Goal: Navigation & Orientation: Find specific page/section

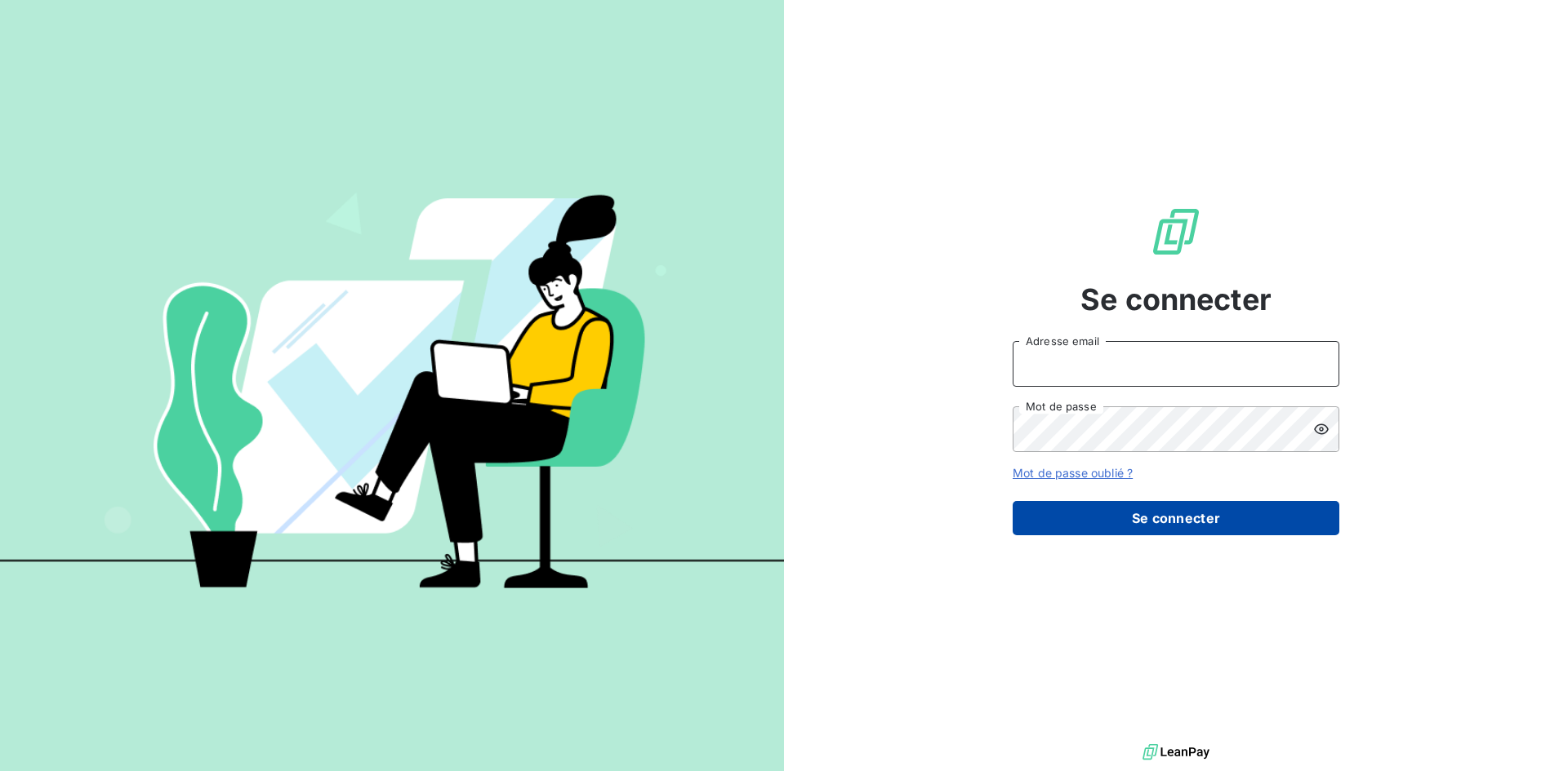
type input "thibaut.peyrebrune@legalvision.fr"
click at [1154, 515] on button "Se connecter" at bounding box center [1176, 517] width 327 height 34
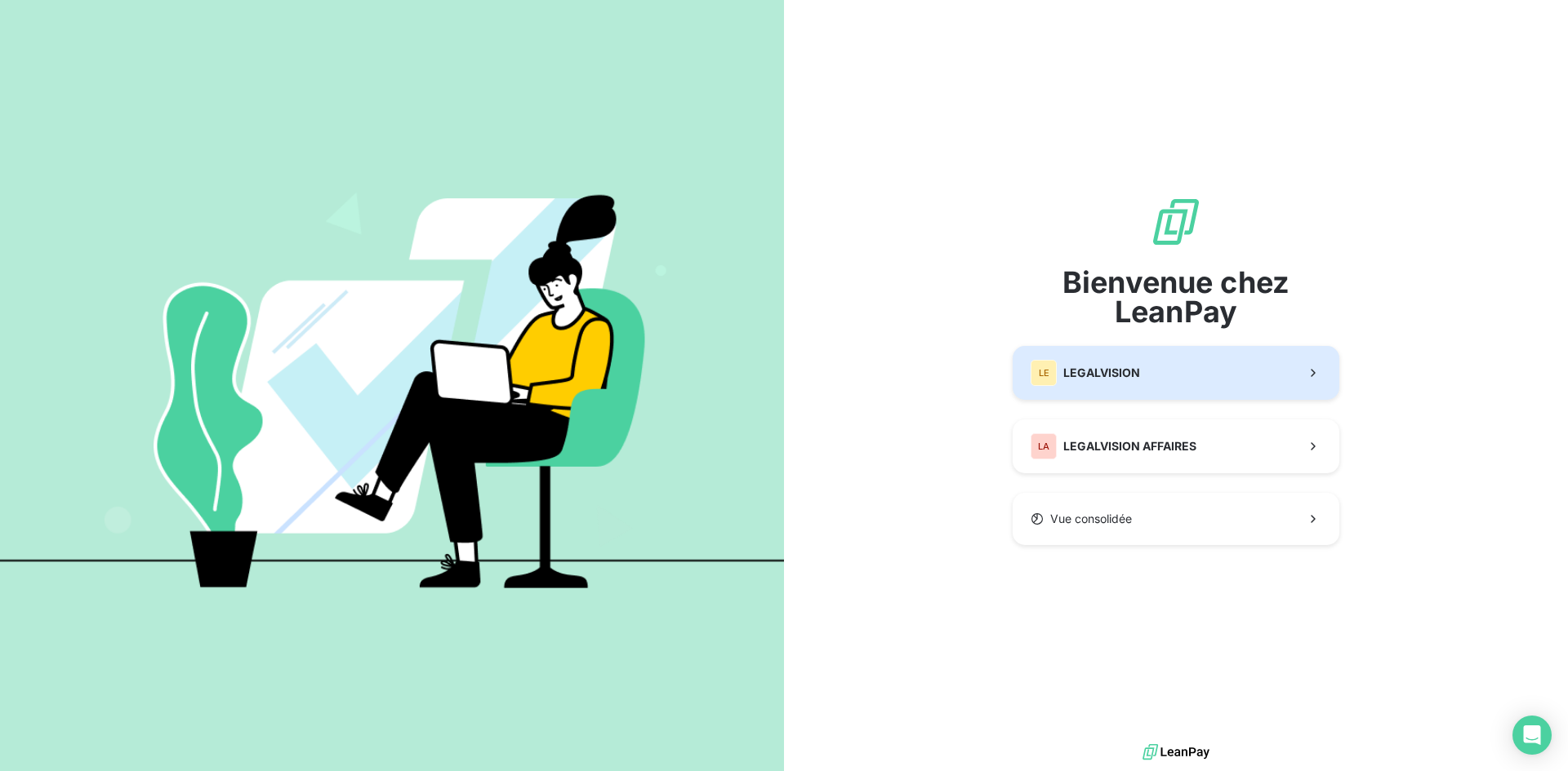
click at [1159, 366] on button "LE LEGALVISION" at bounding box center [1176, 373] width 327 height 54
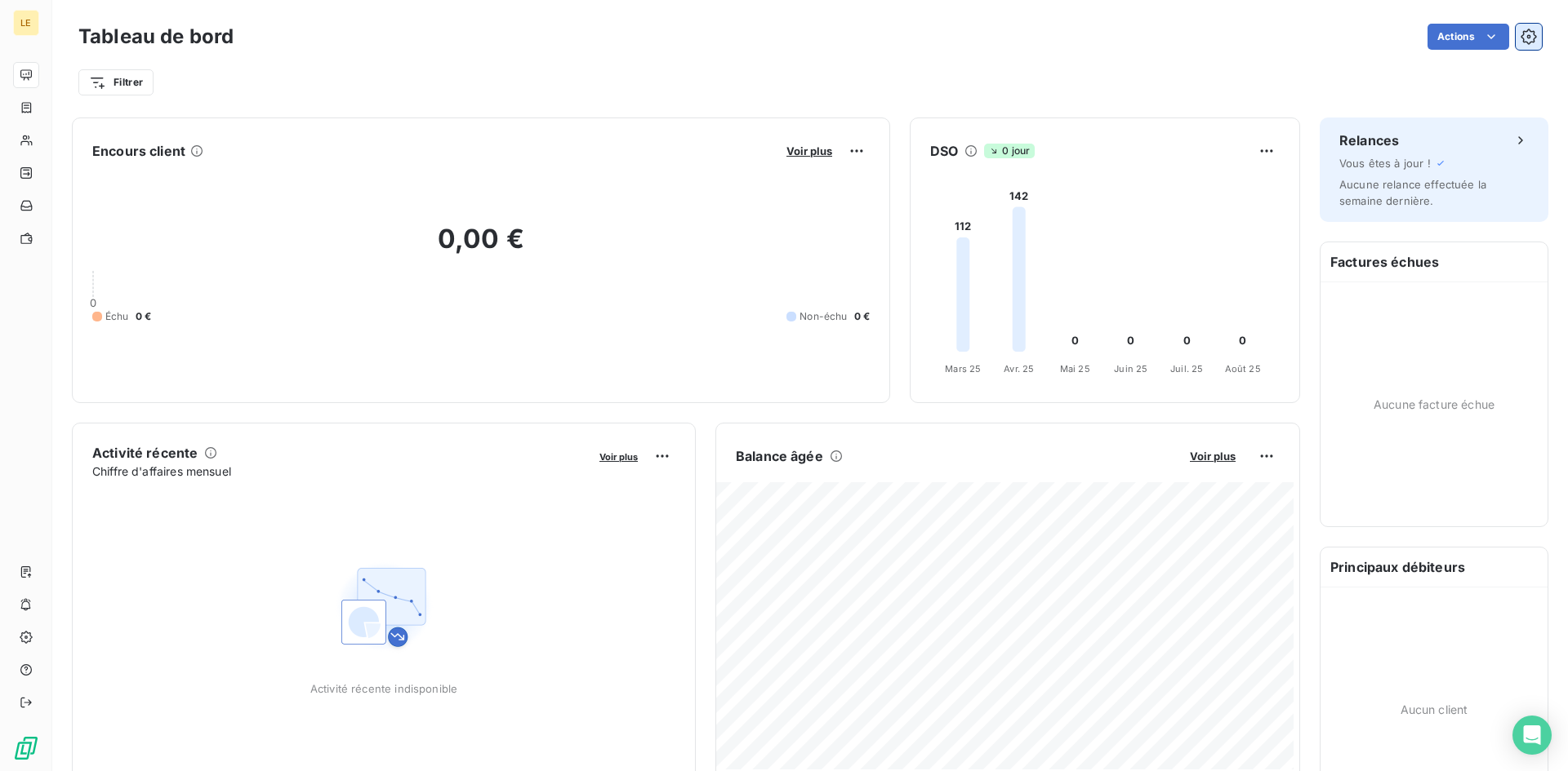
click at [1521, 38] on icon "button" at bounding box center [1529, 37] width 17 height 17
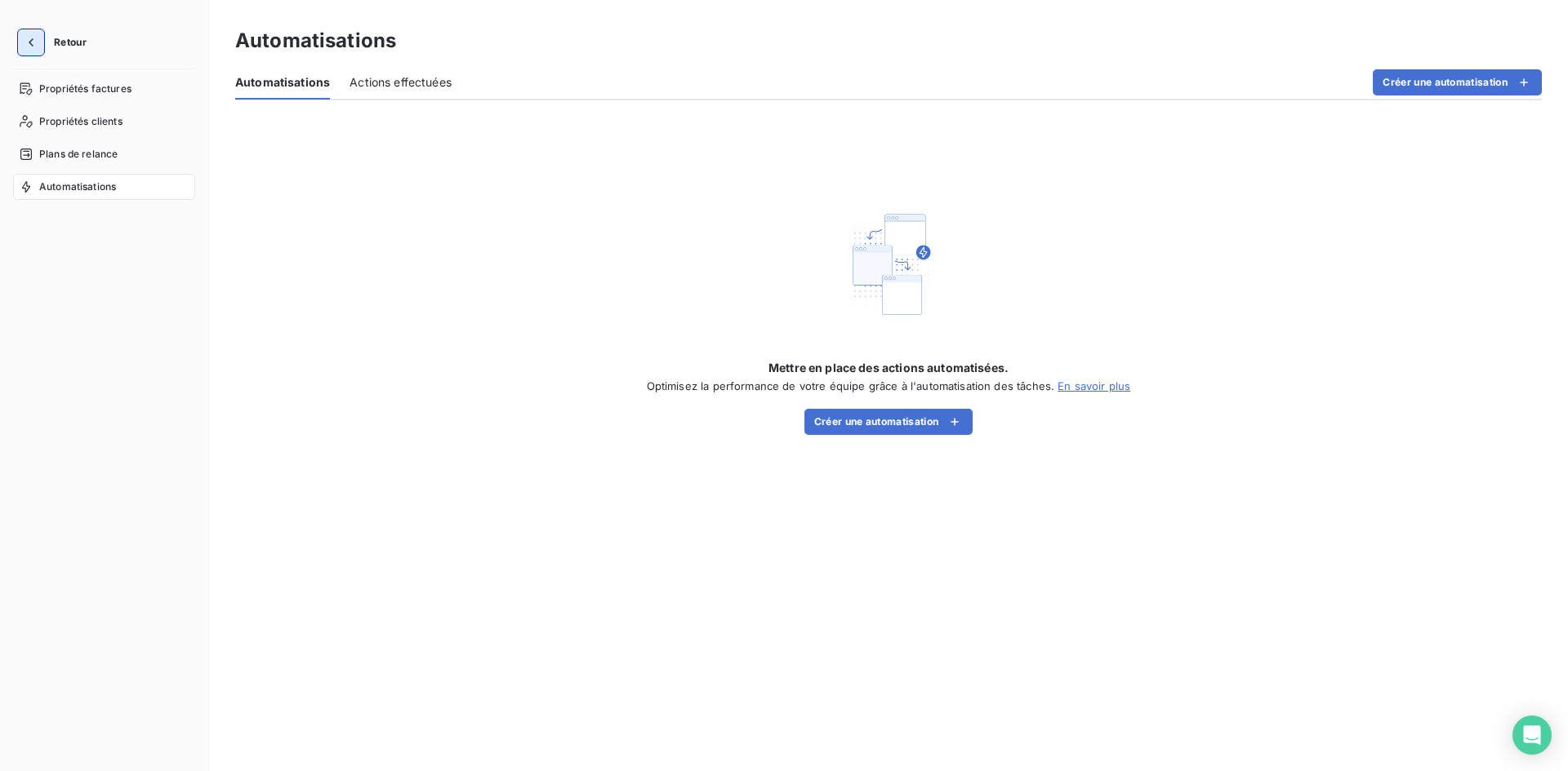
click at [27, 45] on icon "button" at bounding box center [31, 43] width 17 height 17
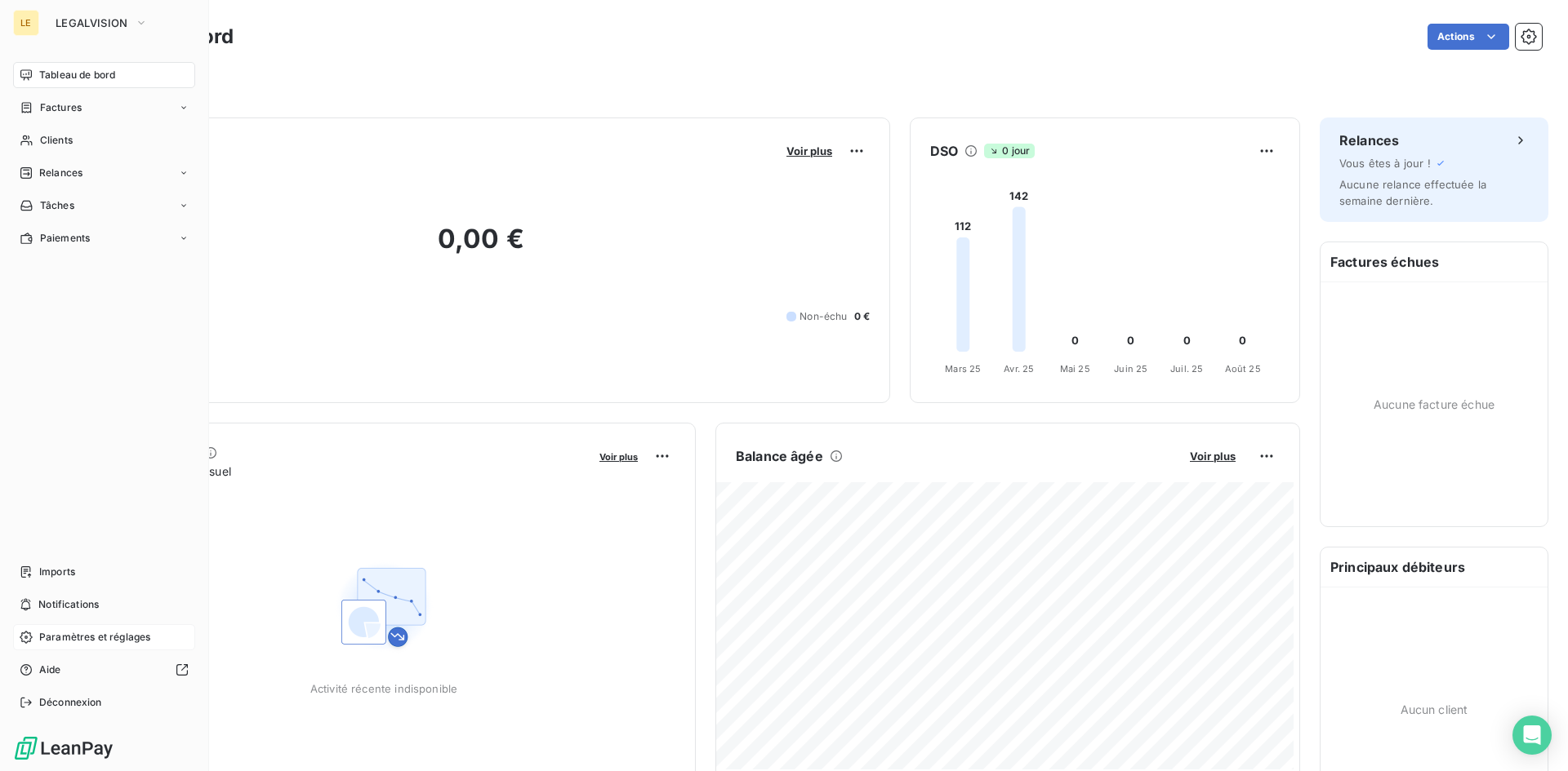
click at [67, 637] on span "Paramètres et réglages" at bounding box center [94, 638] width 111 height 15
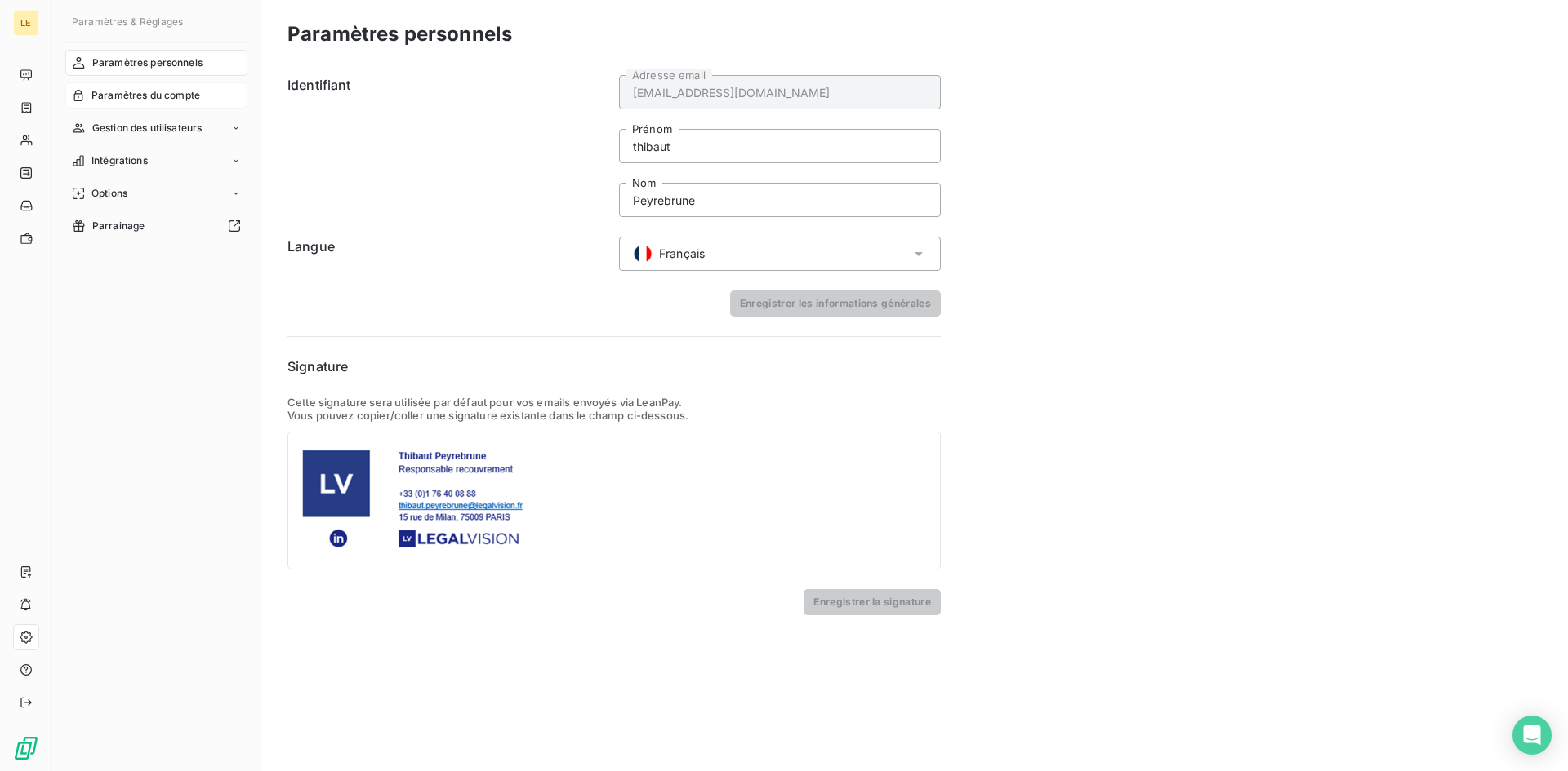
click at [163, 95] on span "Paramètres du compte" at bounding box center [145, 95] width 108 height 15
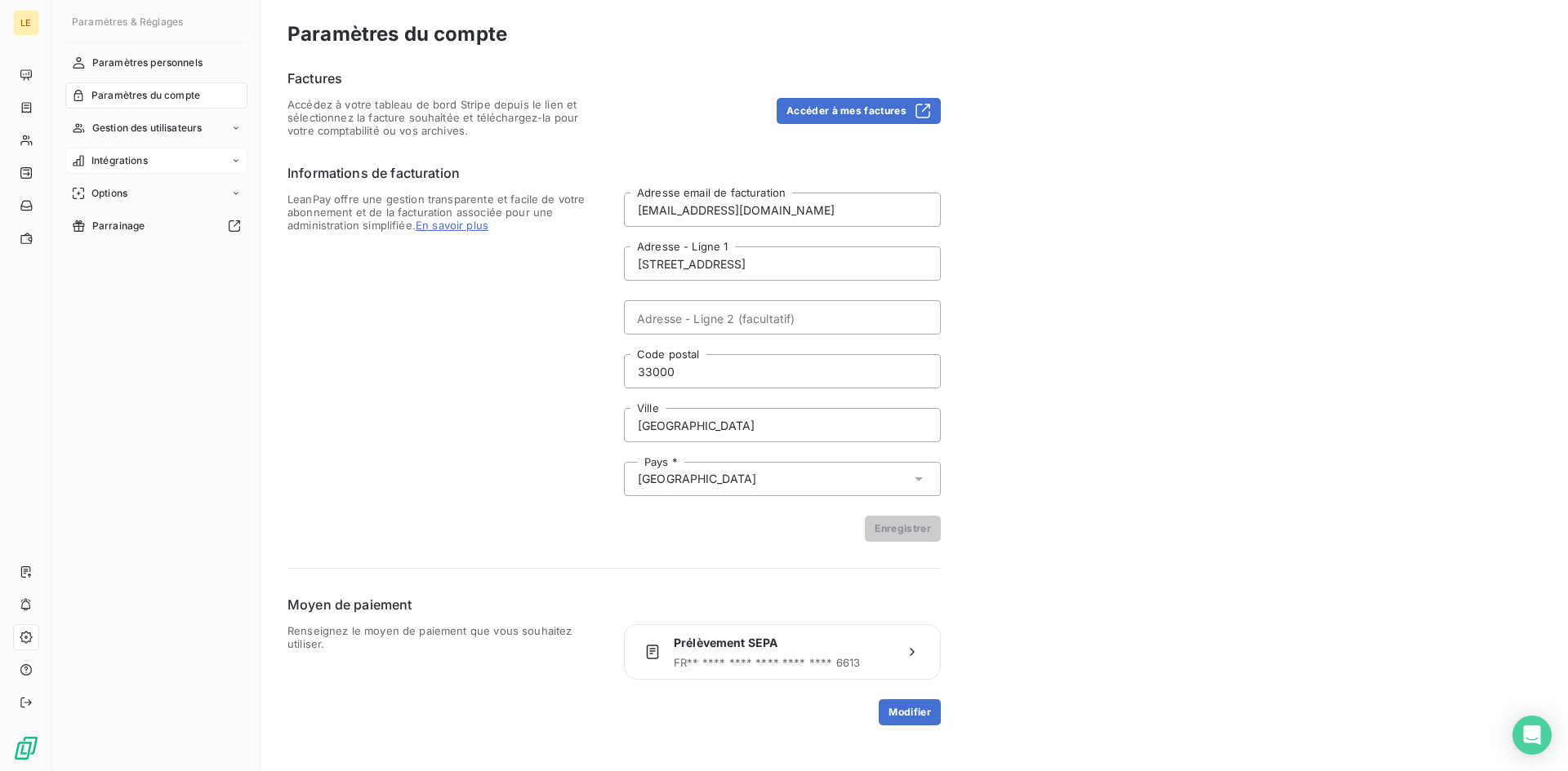
click at [172, 161] on div "Intégrations" at bounding box center [157, 161] width 182 height 26
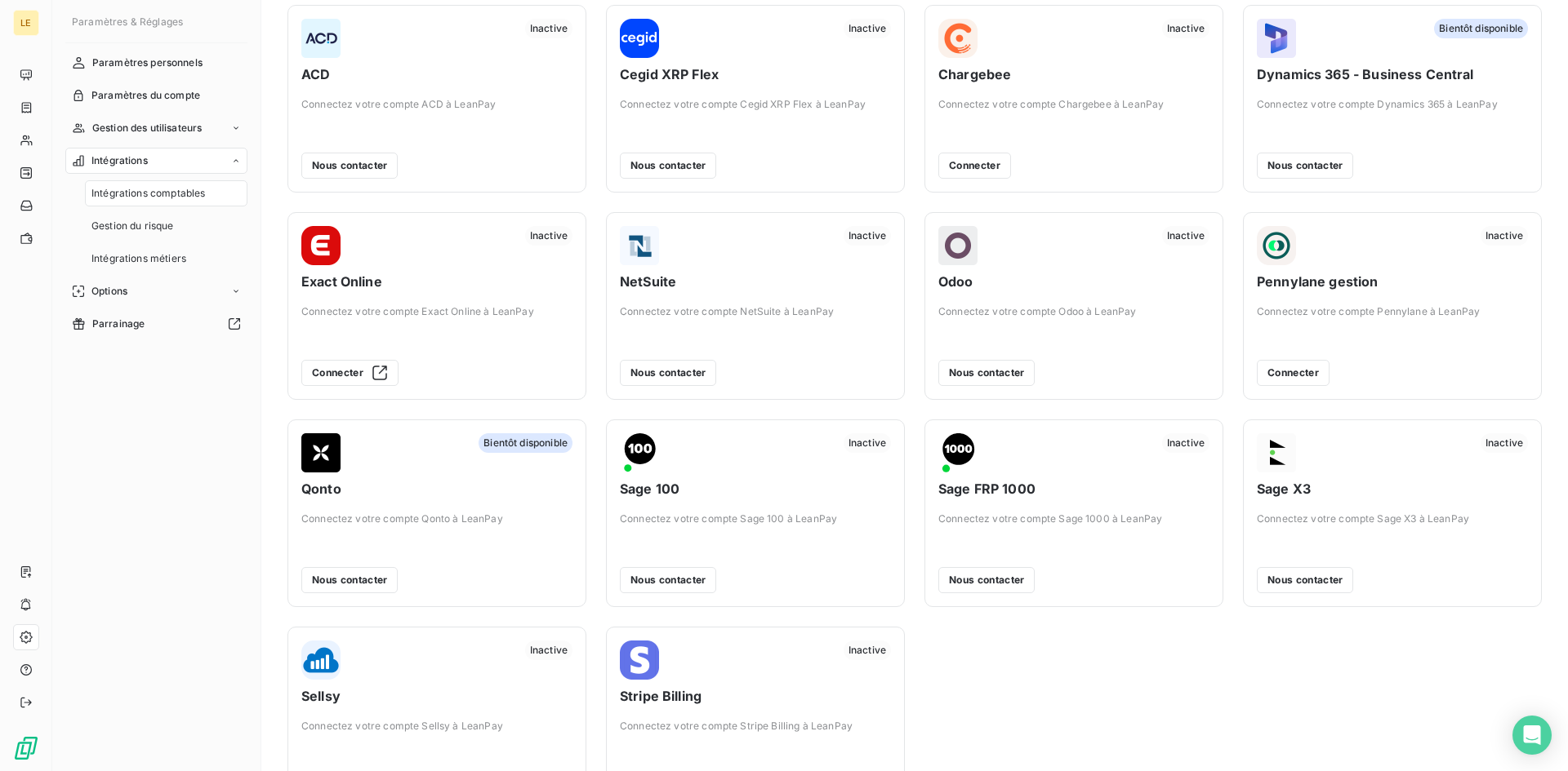
scroll to position [127, 0]
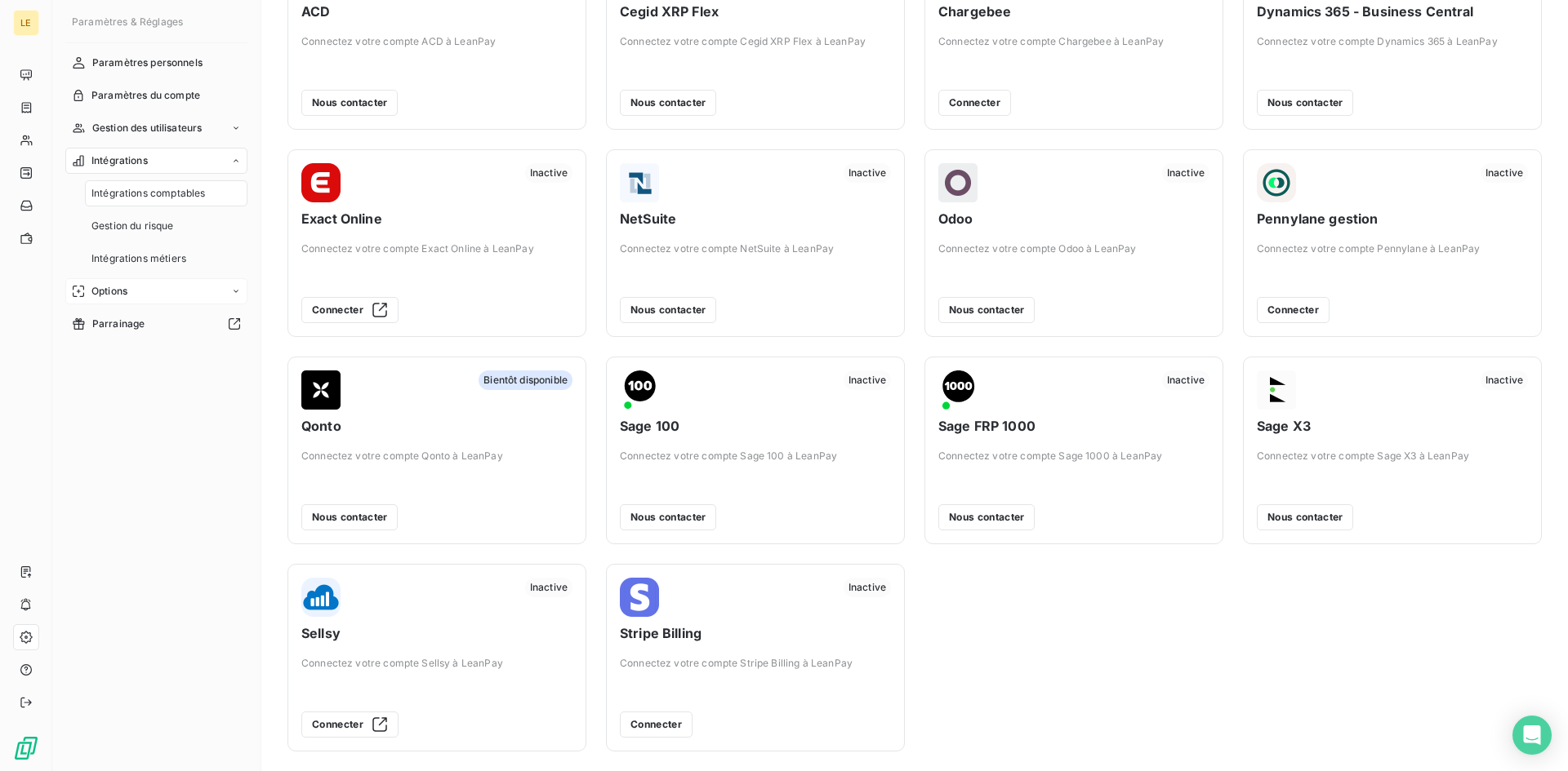
click at [130, 290] on div "Options" at bounding box center [157, 292] width 182 height 26
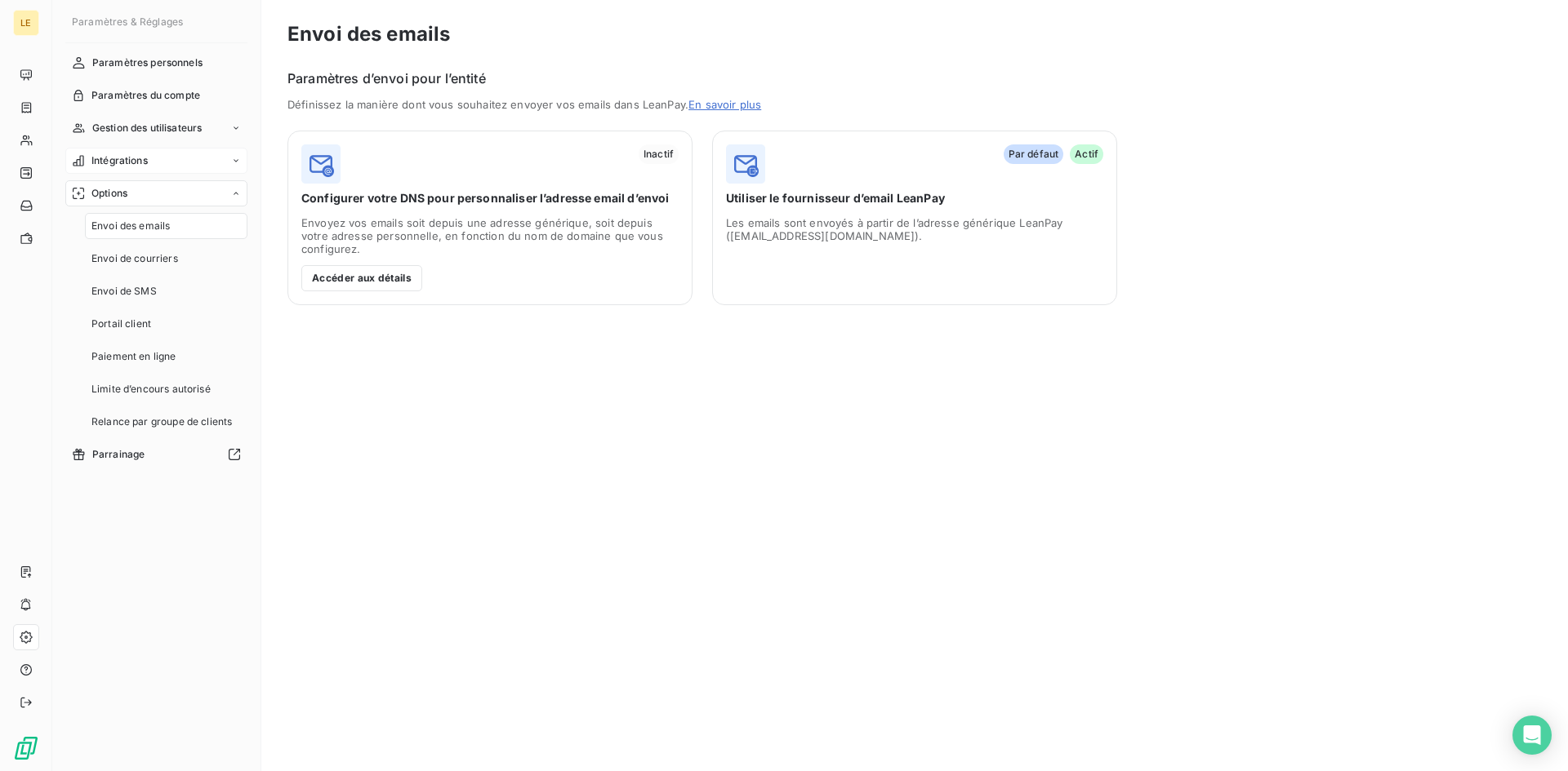
click at [117, 168] on span "Intégrations" at bounding box center [119, 161] width 56 height 15
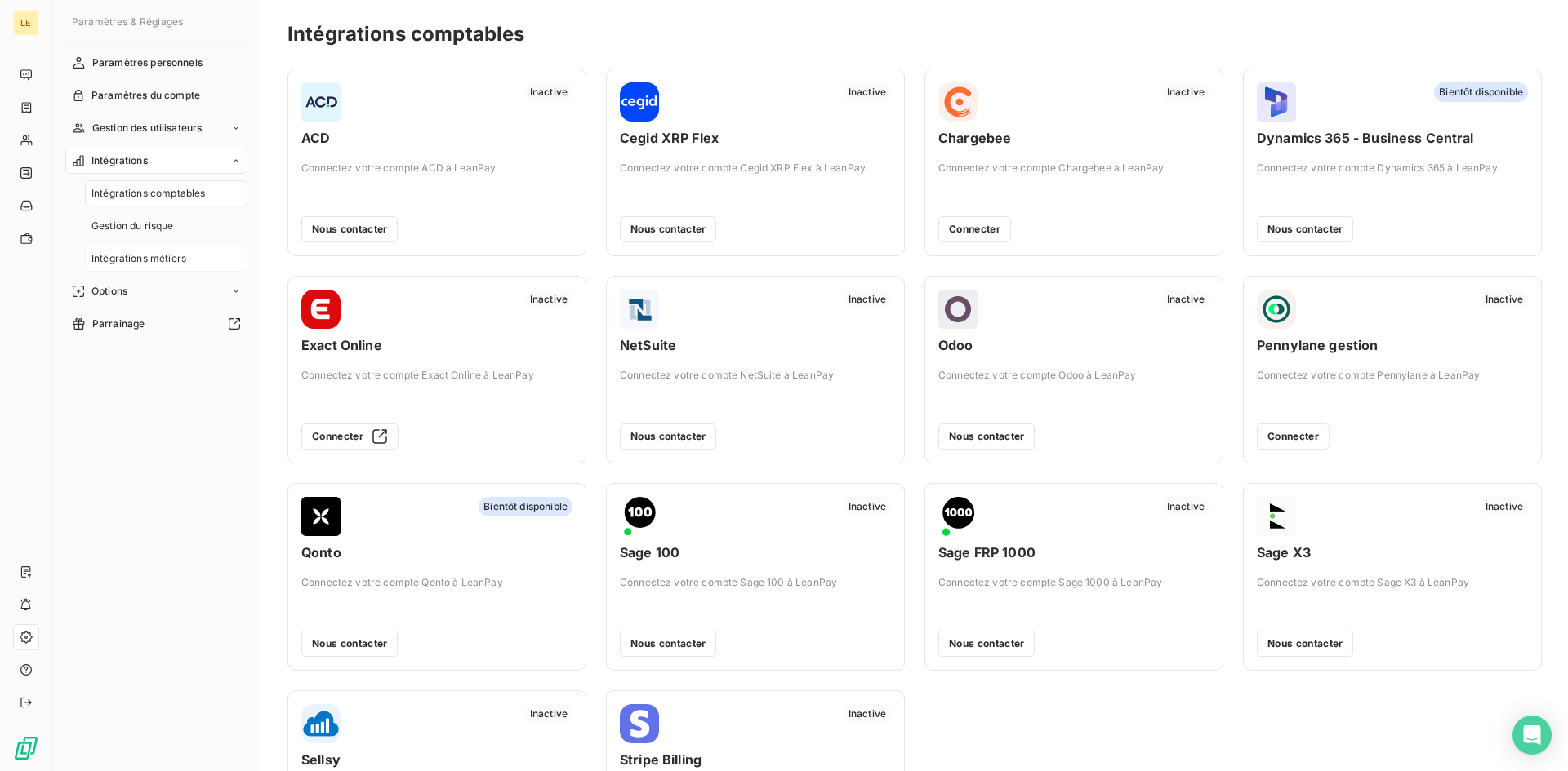
click at [148, 265] on span "Intégrations métiers" at bounding box center [139, 259] width 94 height 15
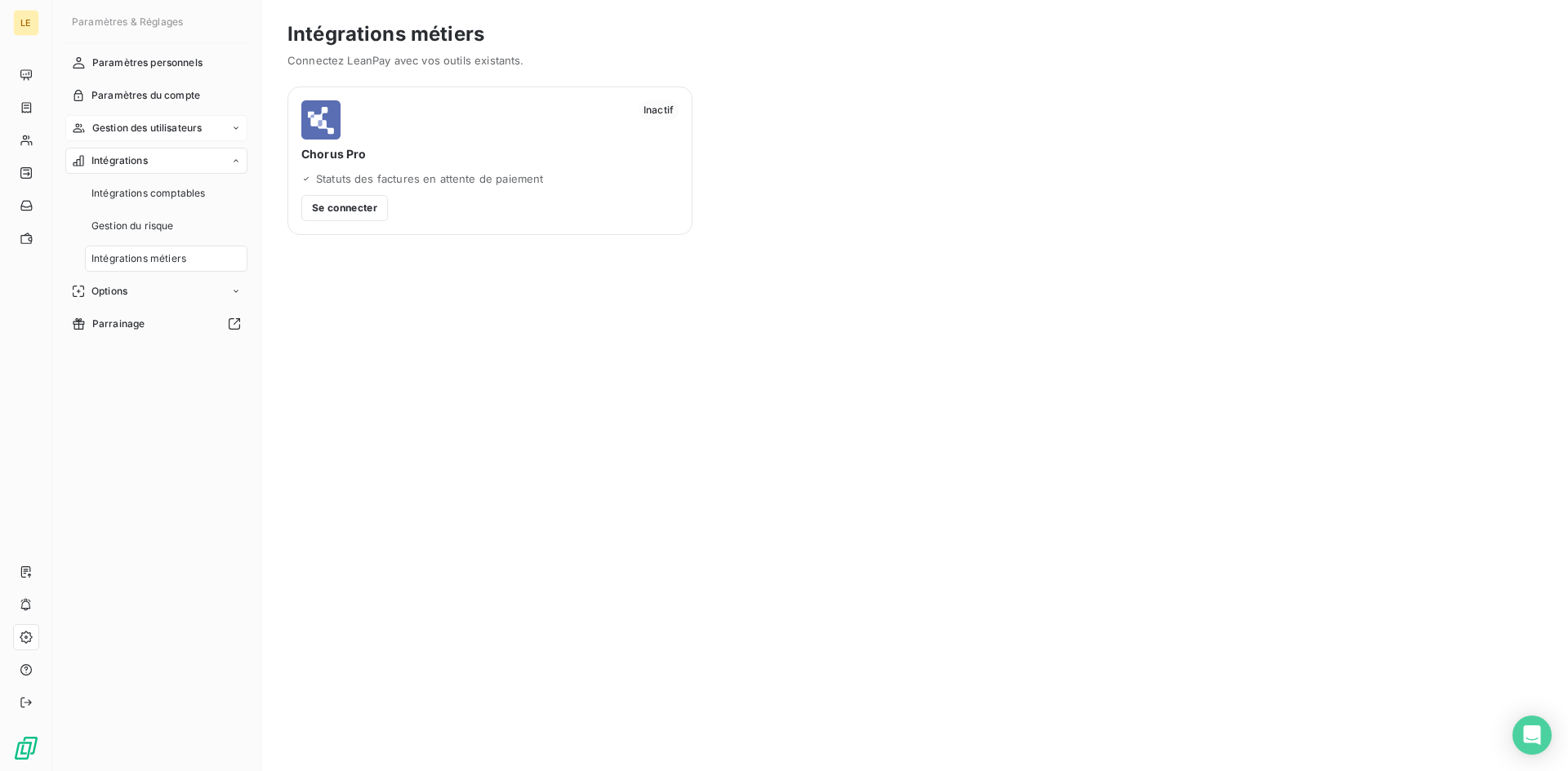
click at [119, 115] on div "Gestion des utilisateurs" at bounding box center [157, 128] width 182 height 26
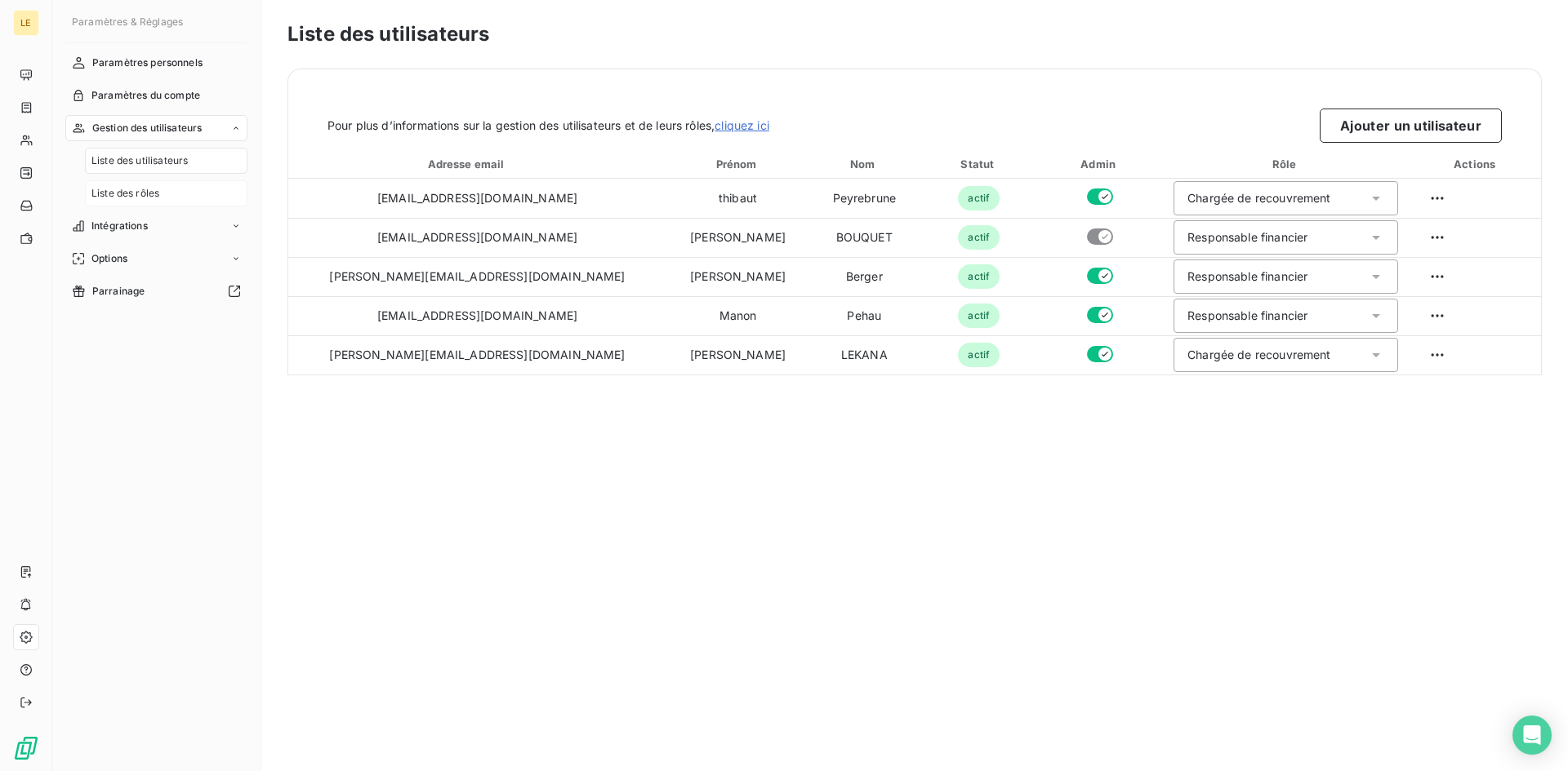
click at [136, 203] on div "Liste des rôles" at bounding box center [167, 193] width 163 height 26
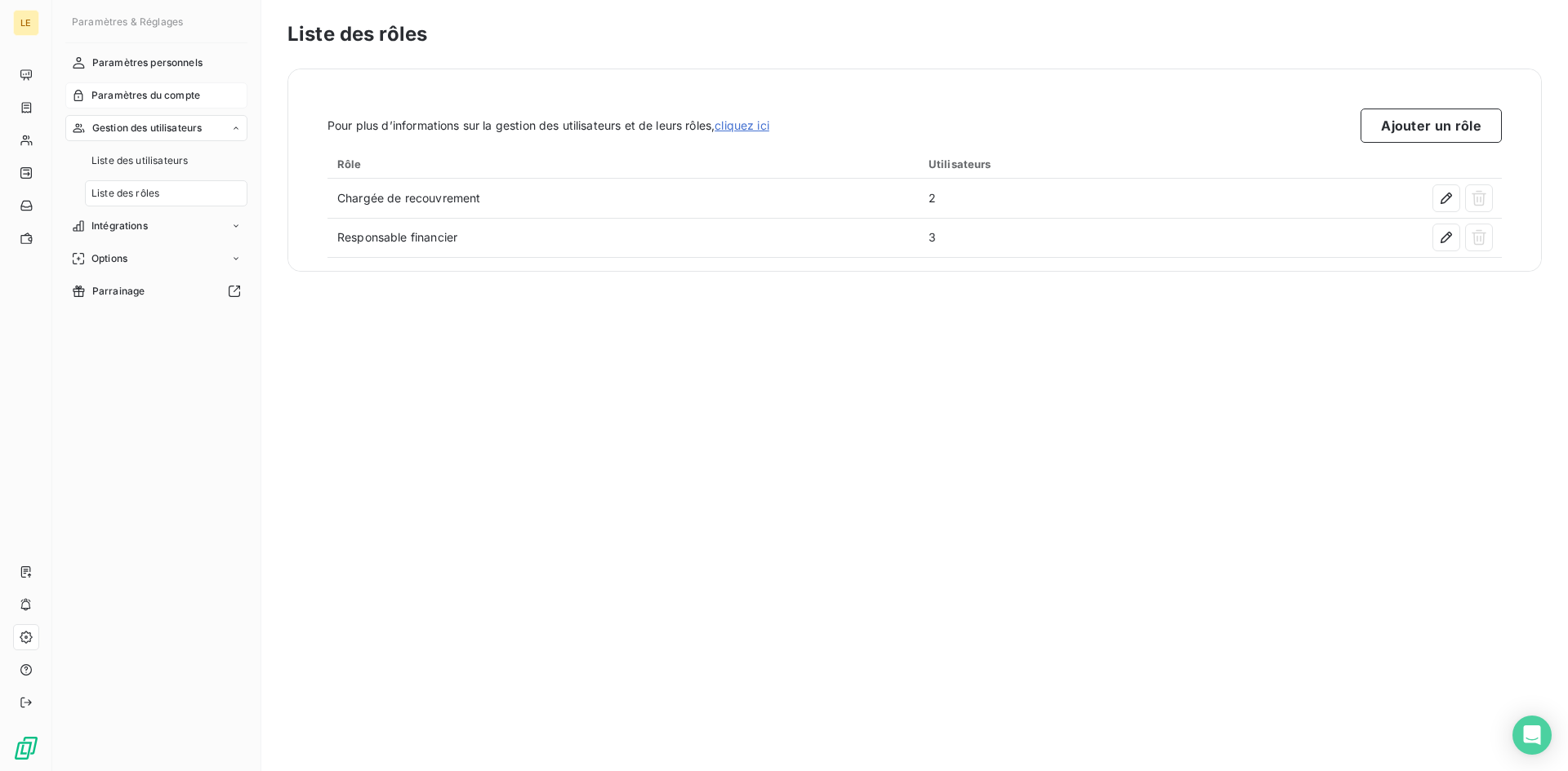
click at [144, 105] on div "Paramètres du compte" at bounding box center [157, 95] width 182 height 26
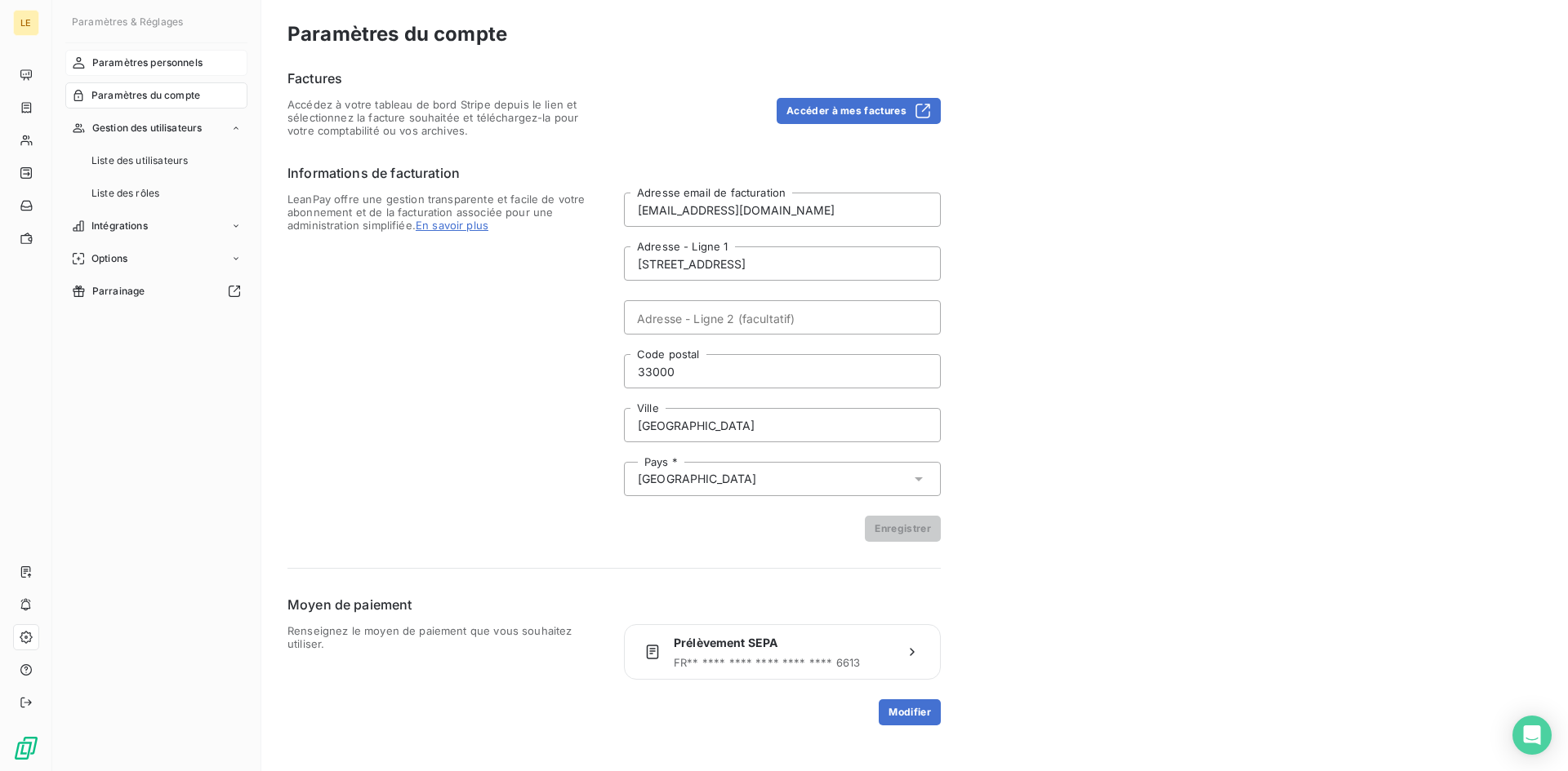
click at [109, 66] on span "Paramètres personnels" at bounding box center [147, 63] width 110 height 15
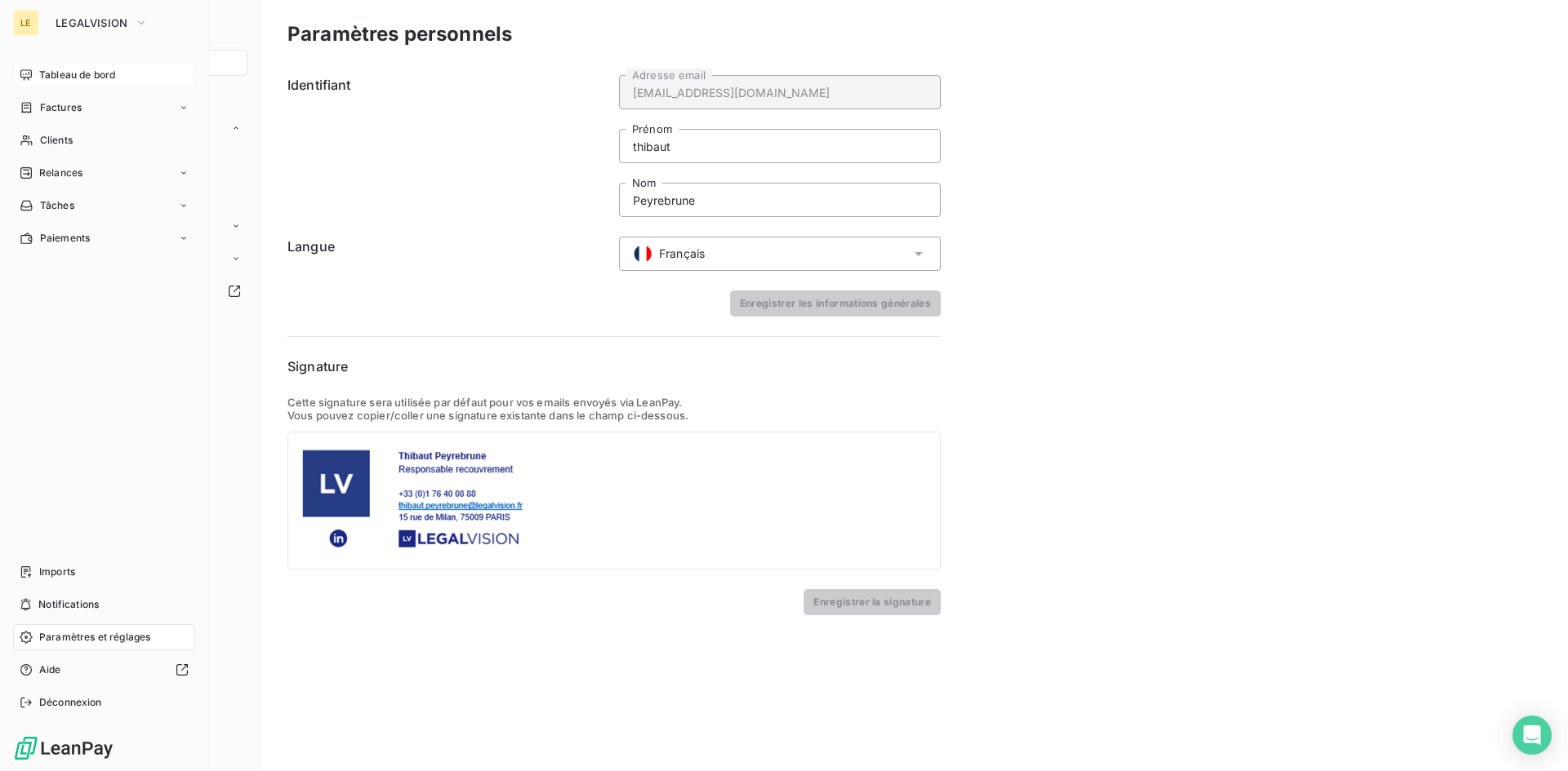
click at [81, 81] on span "Tableau de bord" at bounding box center [77, 75] width 76 height 15
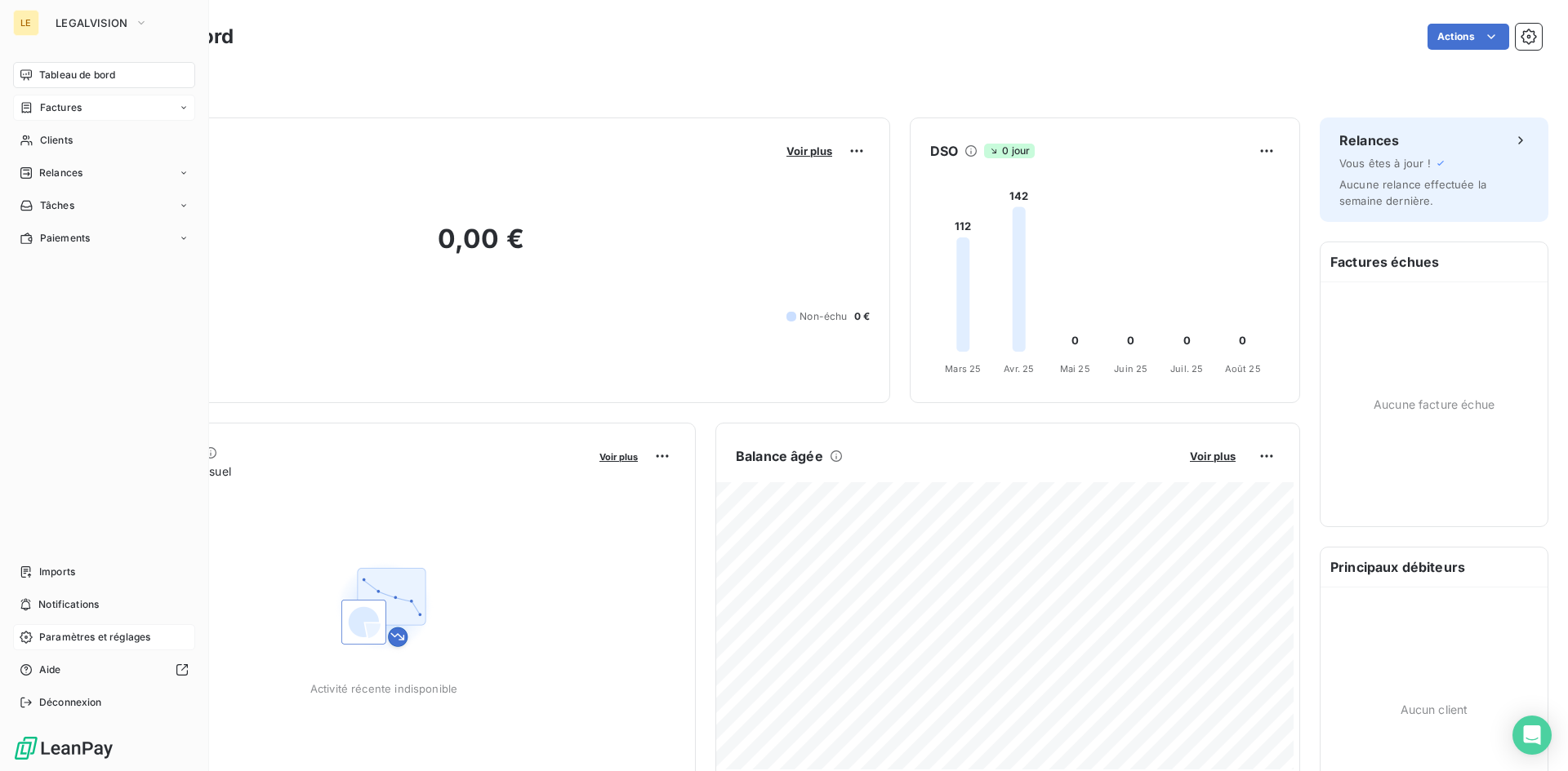
click at [78, 110] on span "Factures" at bounding box center [60, 107] width 42 height 15
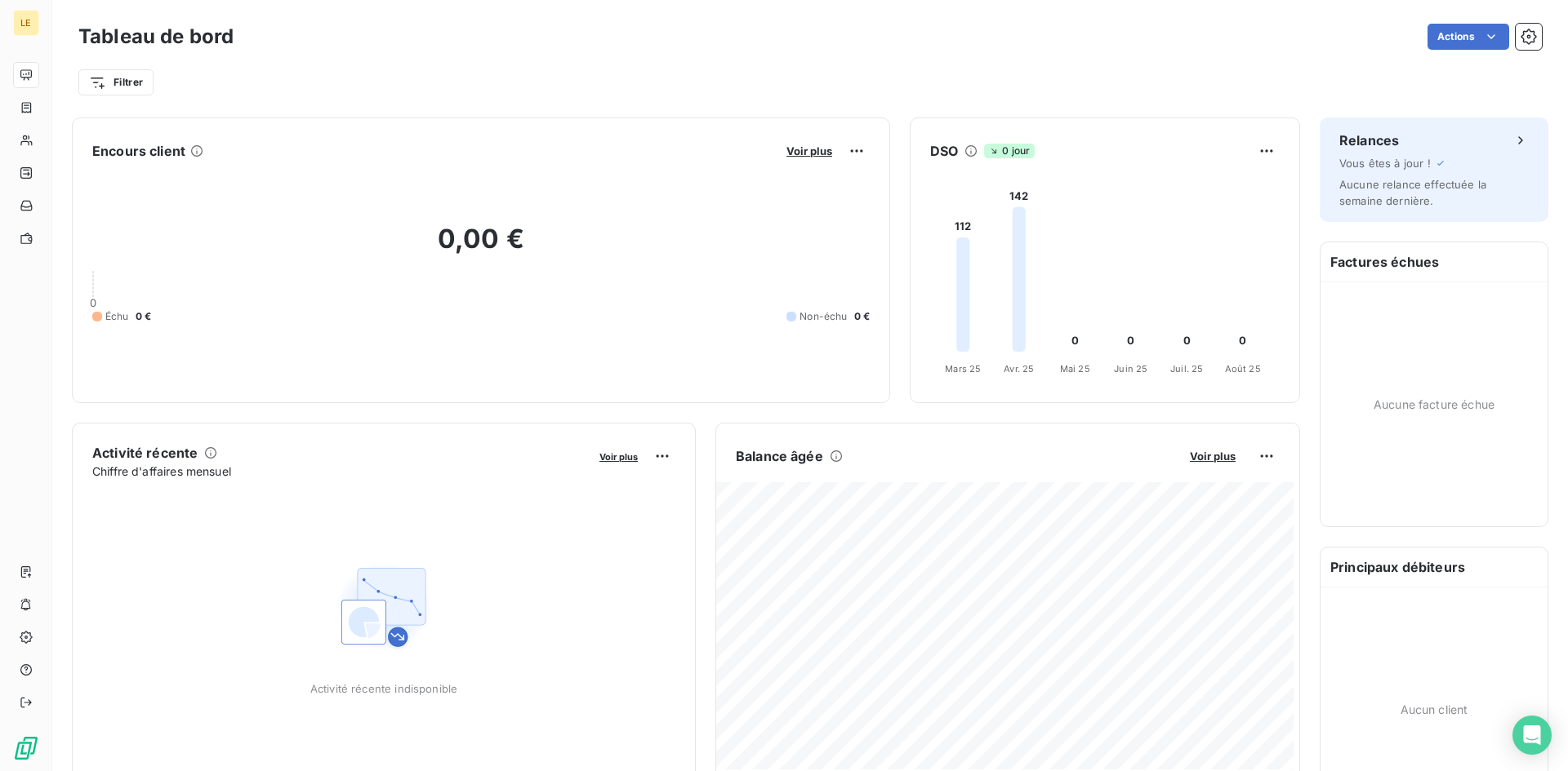
click at [1530, 45] on div "Tableau de bord Actions Filtrer" at bounding box center [809, 54] width 1516 height 107
click at [1524, 44] on icon "button" at bounding box center [1529, 37] width 17 height 17
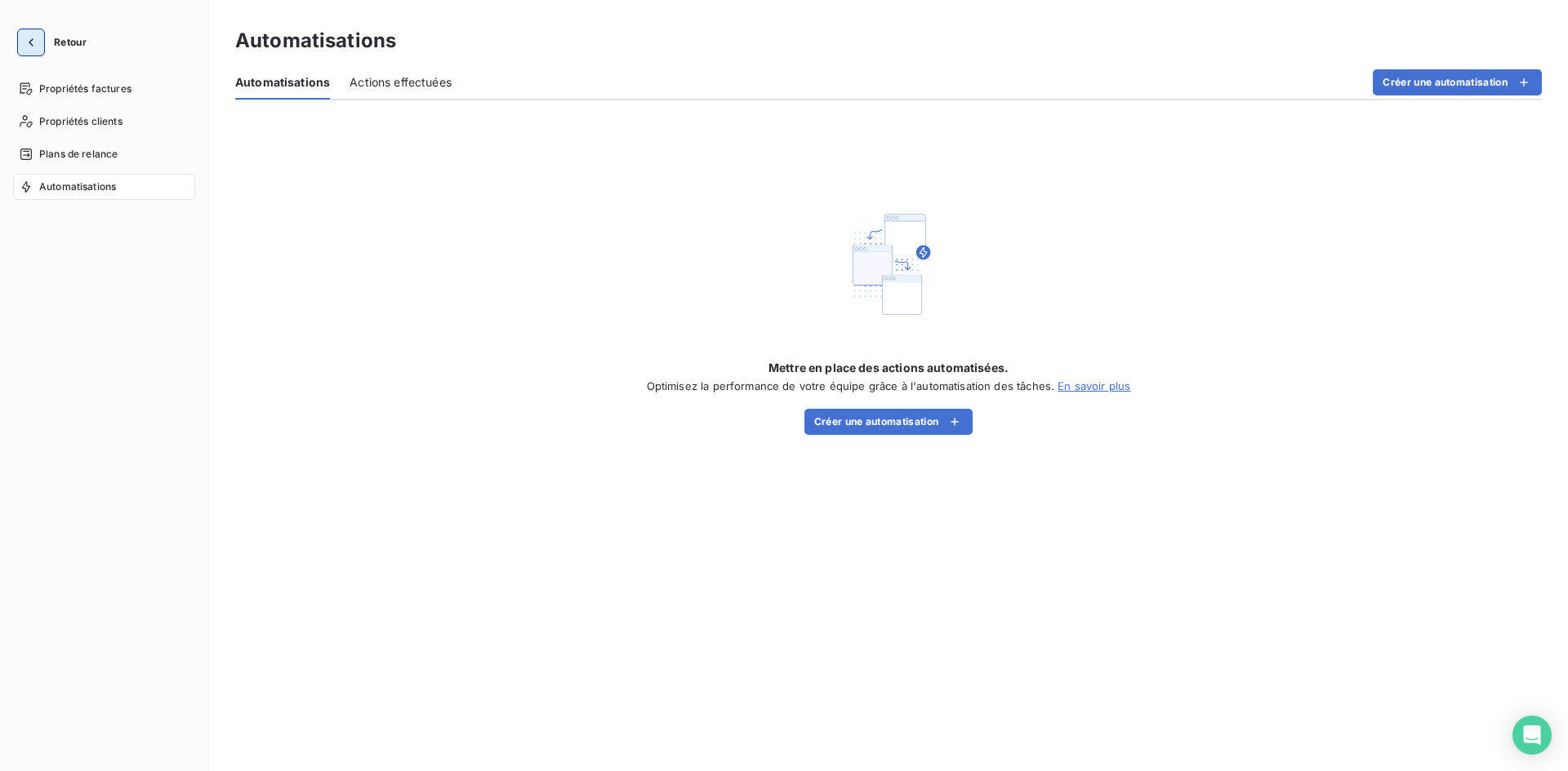
click at [36, 51] on button "button" at bounding box center [31, 43] width 26 height 26
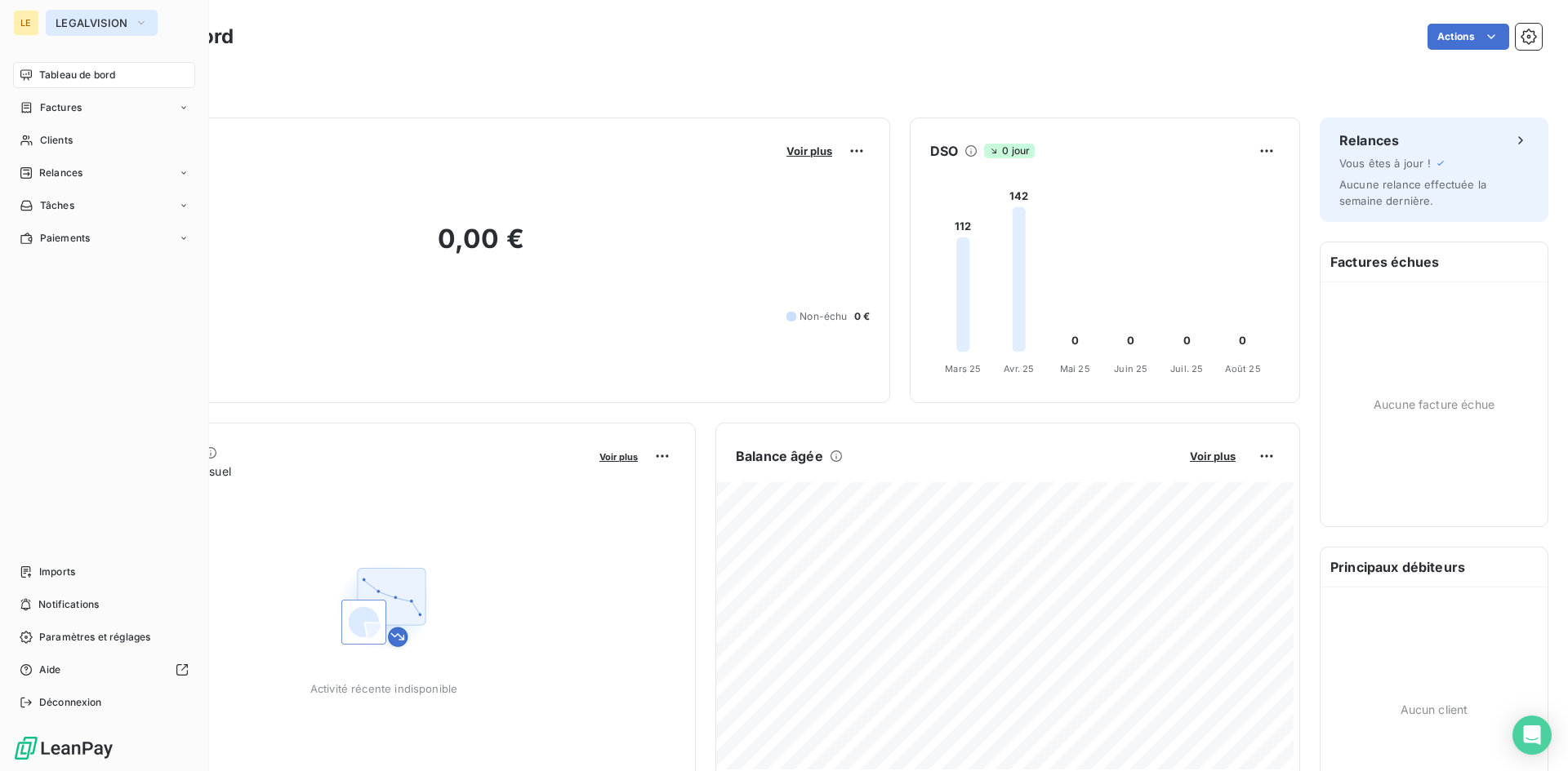
click at [90, 18] on span "LEGALVISION" at bounding box center [92, 23] width 72 height 13
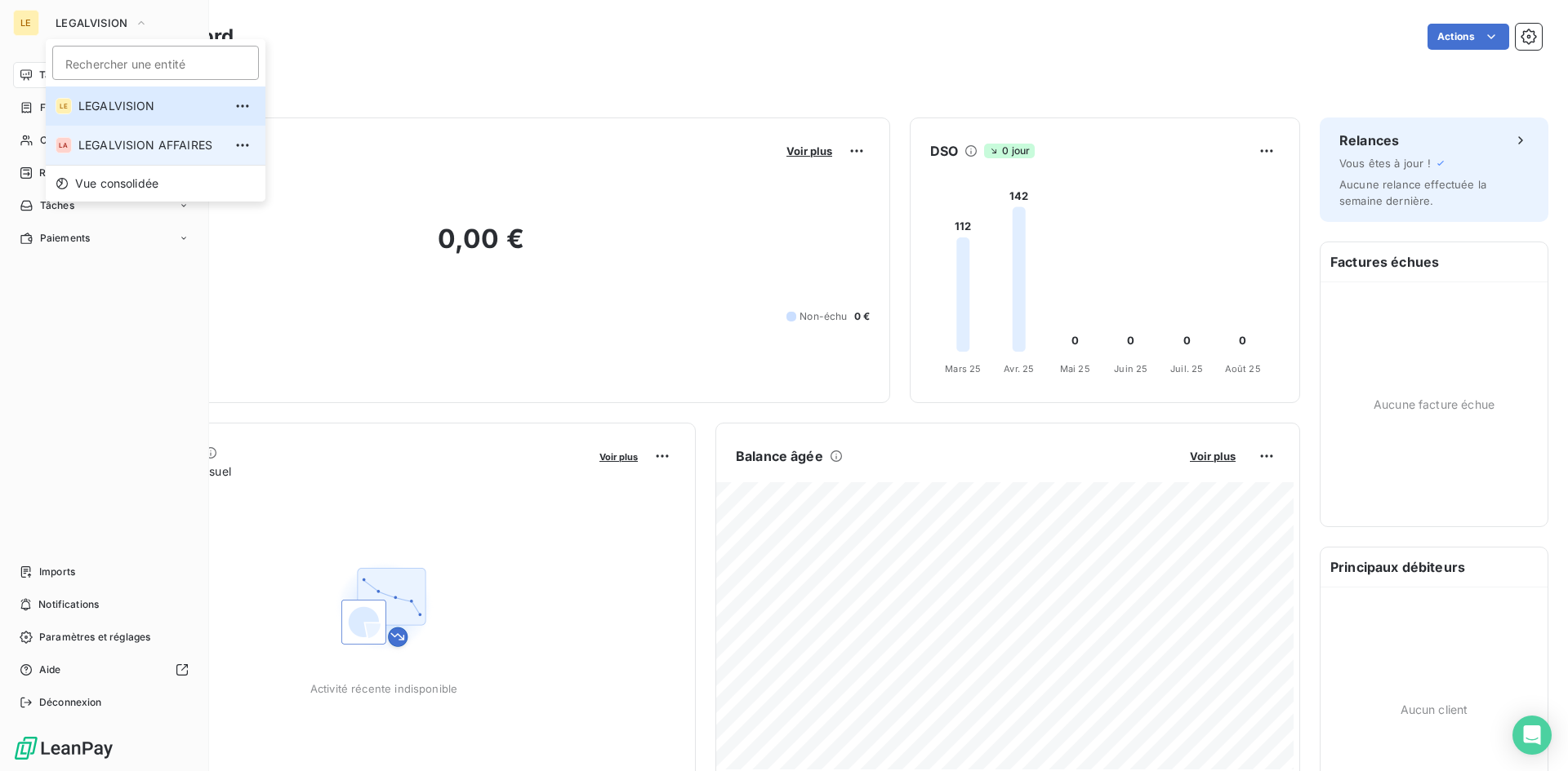
click at [135, 155] on li "LA LEGALVISION AFFAIRES" at bounding box center [155, 145] width 220 height 39
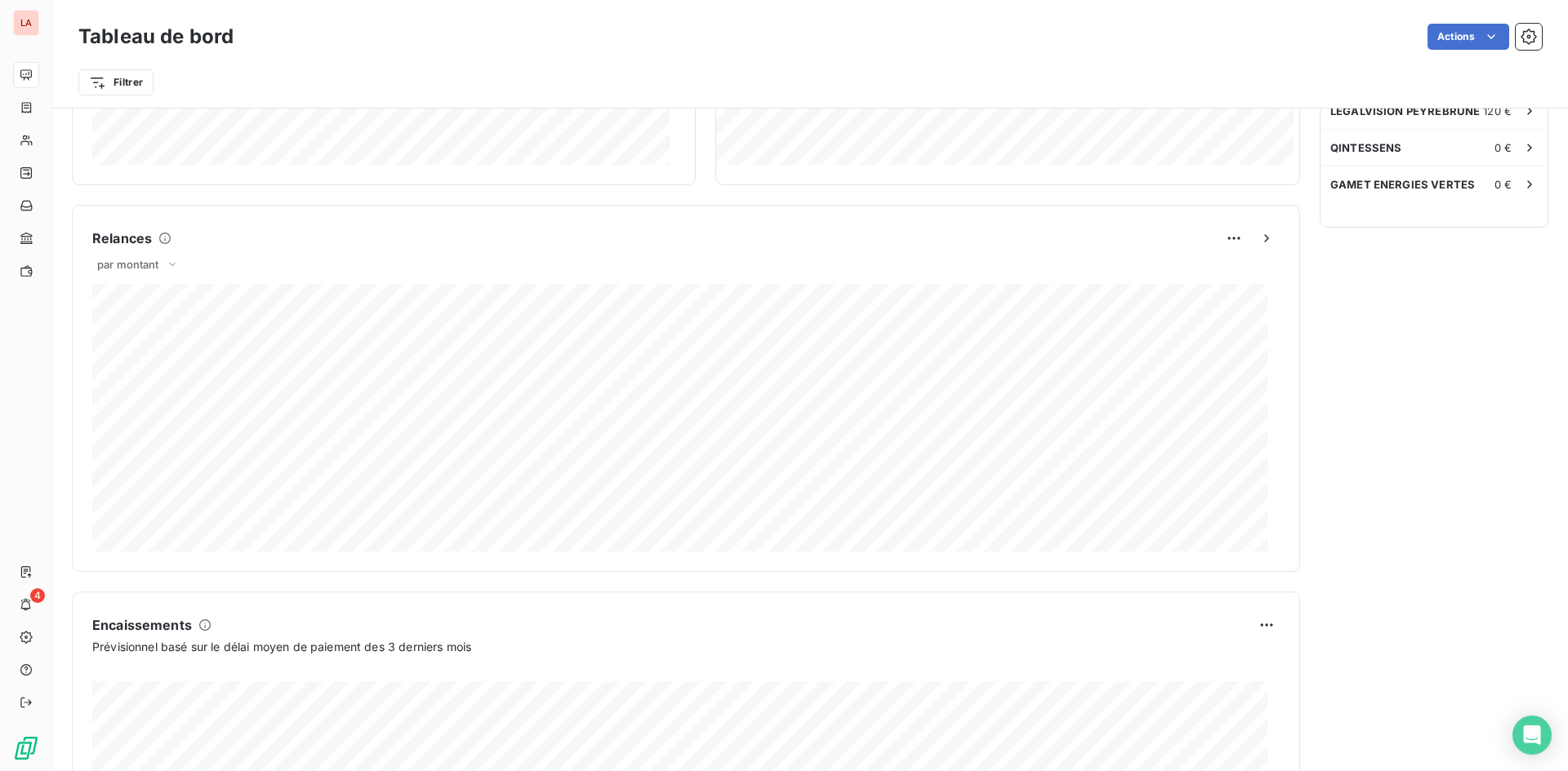
scroll to position [819, 0]
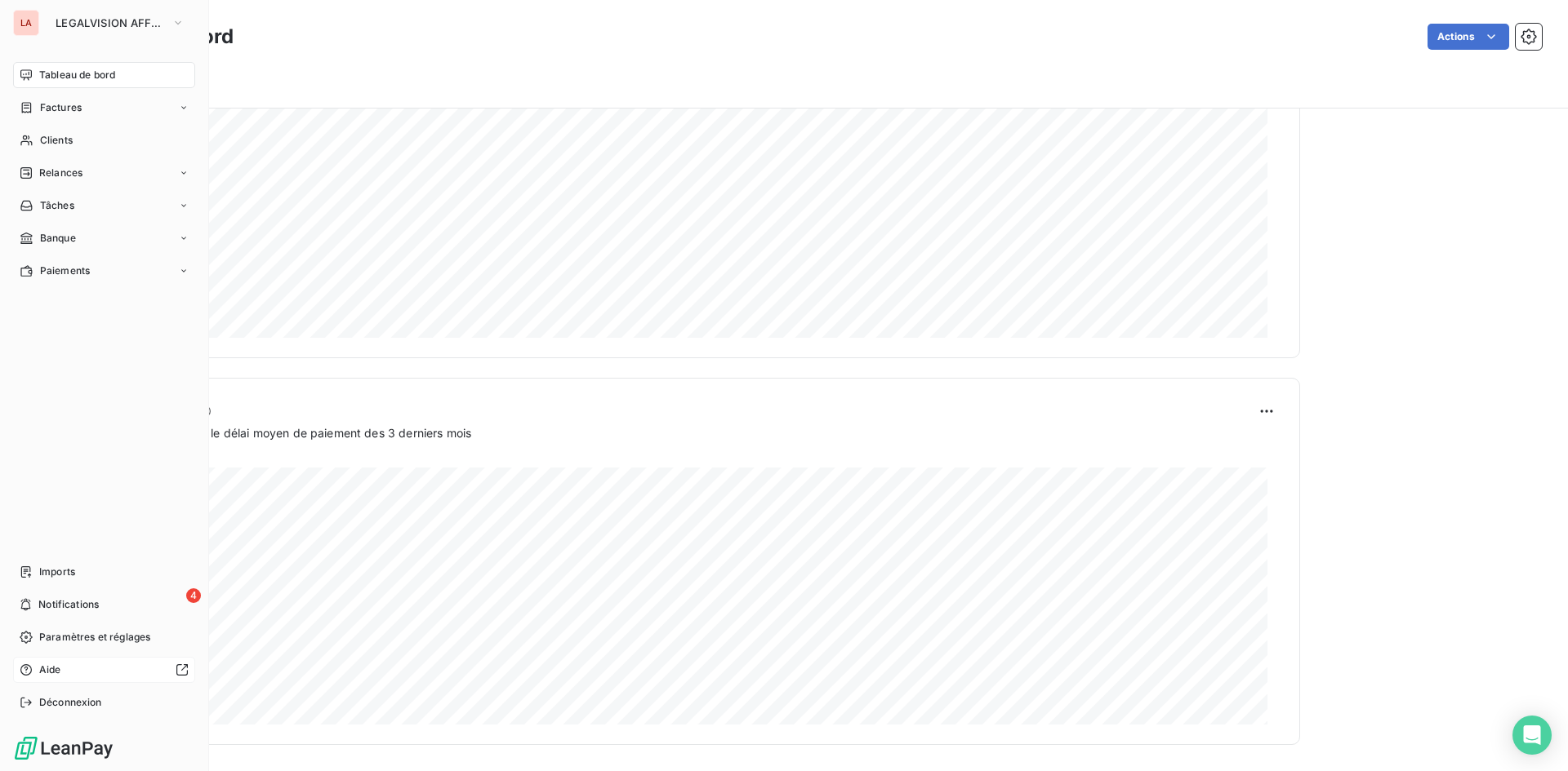
click at [179, 670] on icon at bounding box center [182, 670] width 13 height 13
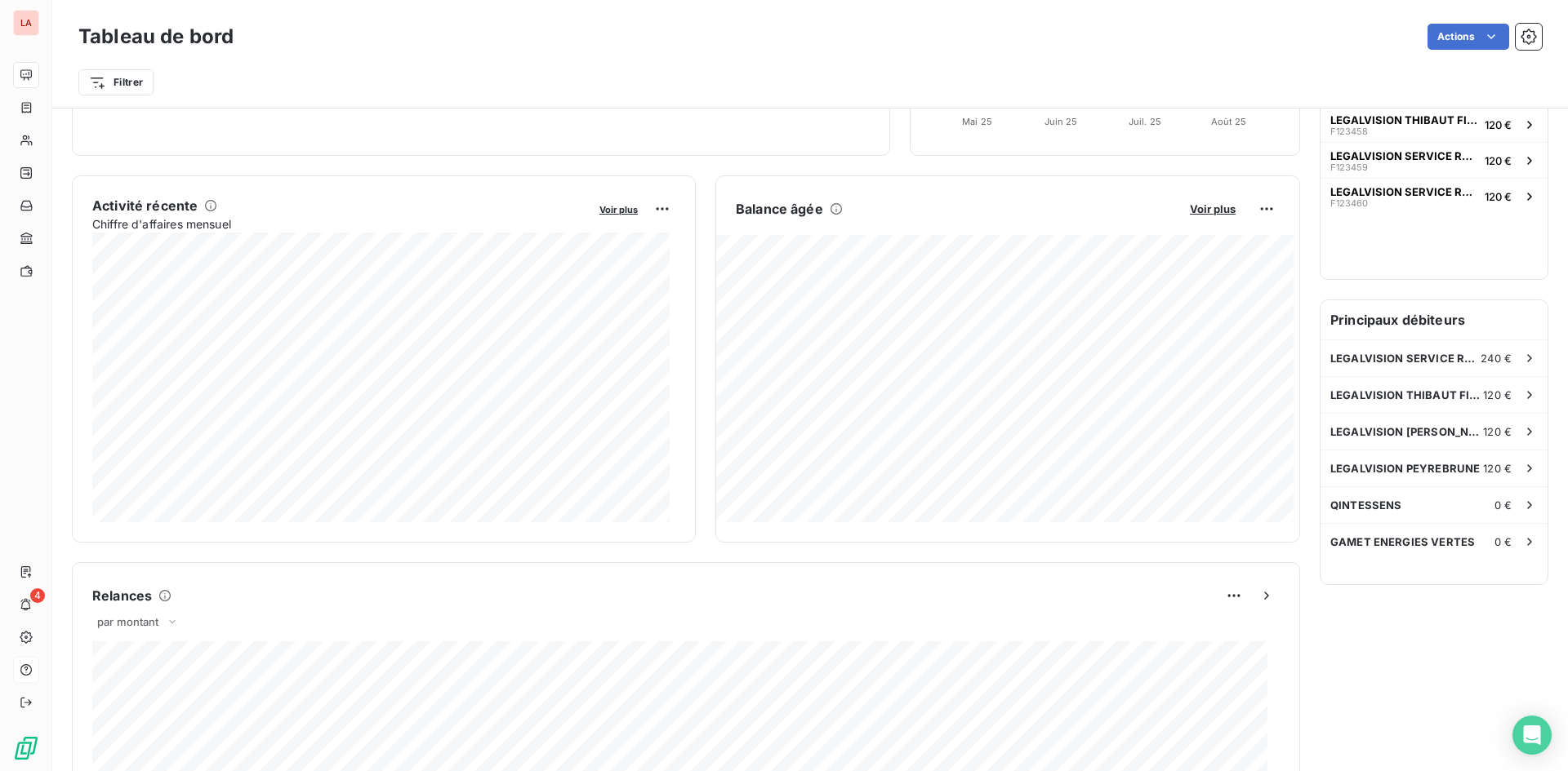
scroll to position [167, 0]
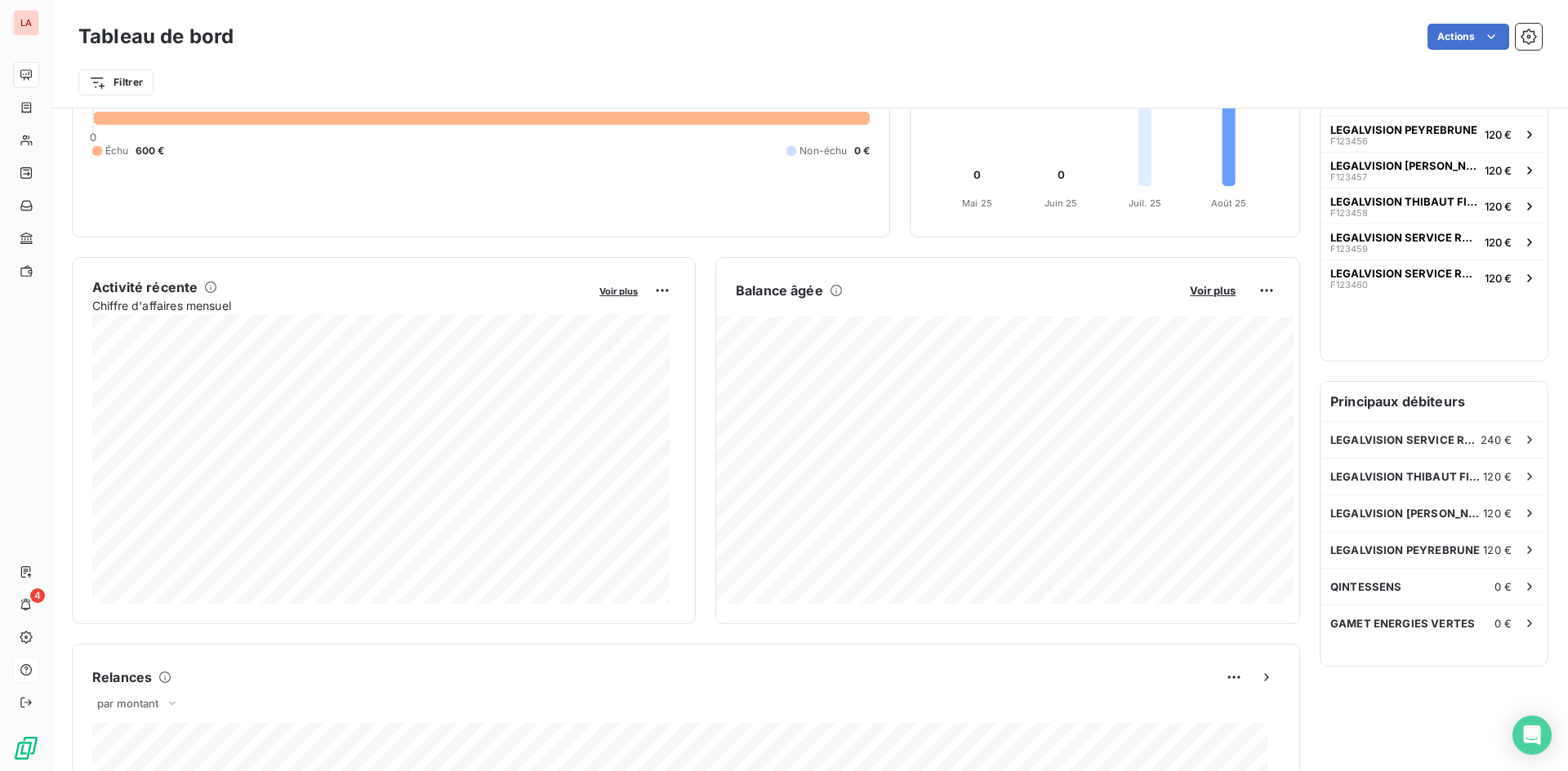
click at [1512, 39] on html "LA 4 Tableau de bord Actions Filtrer Encours client Voir plus 600,00 € 0 Échu 6…" at bounding box center [784, 385] width 1568 height 771
click at [1521, 39] on icon "button" at bounding box center [1528, 36] width 16 height 16
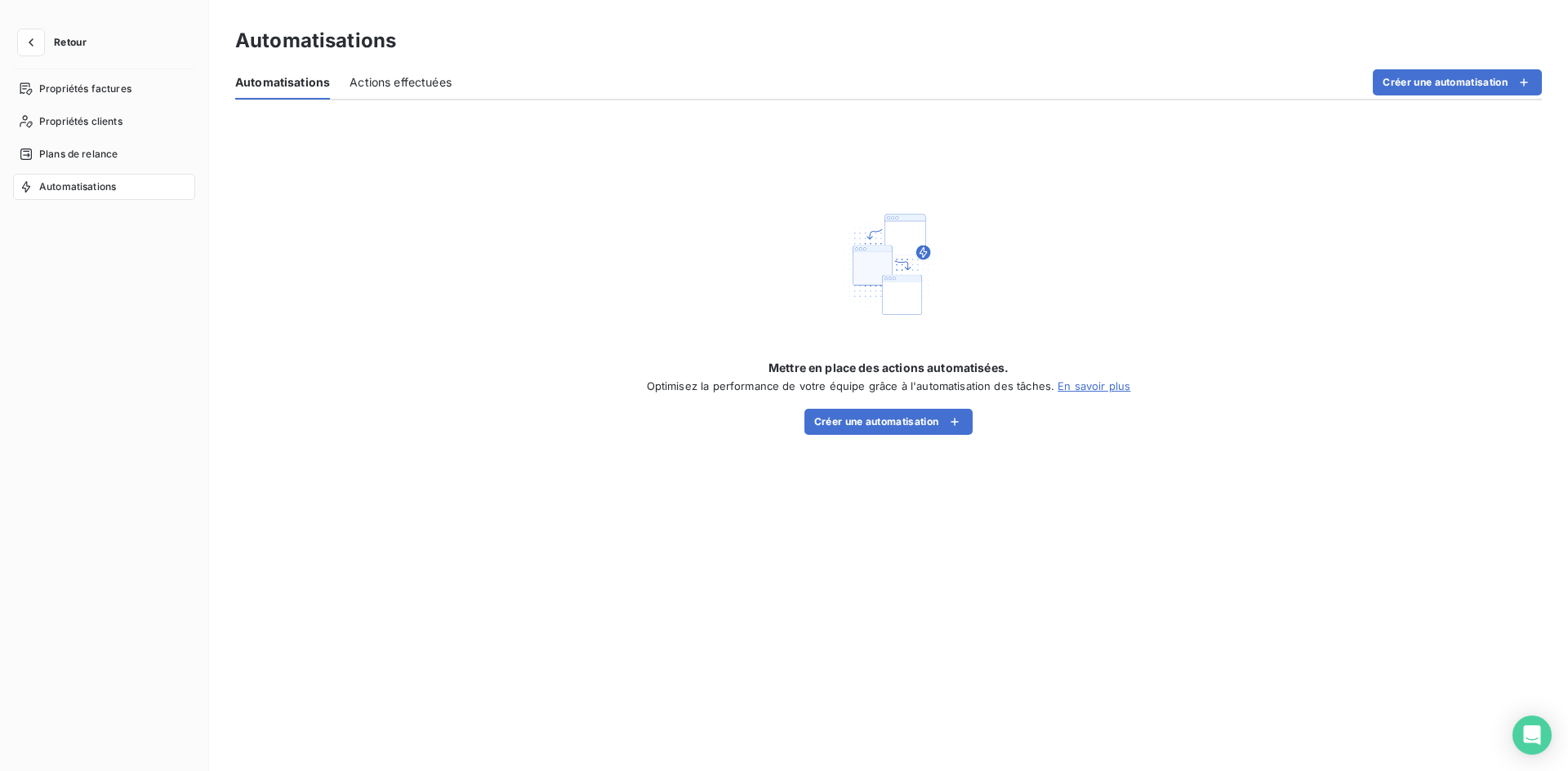
click at [18, 40] on button "Retour" at bounding box center [56, 43] width 86 height 26
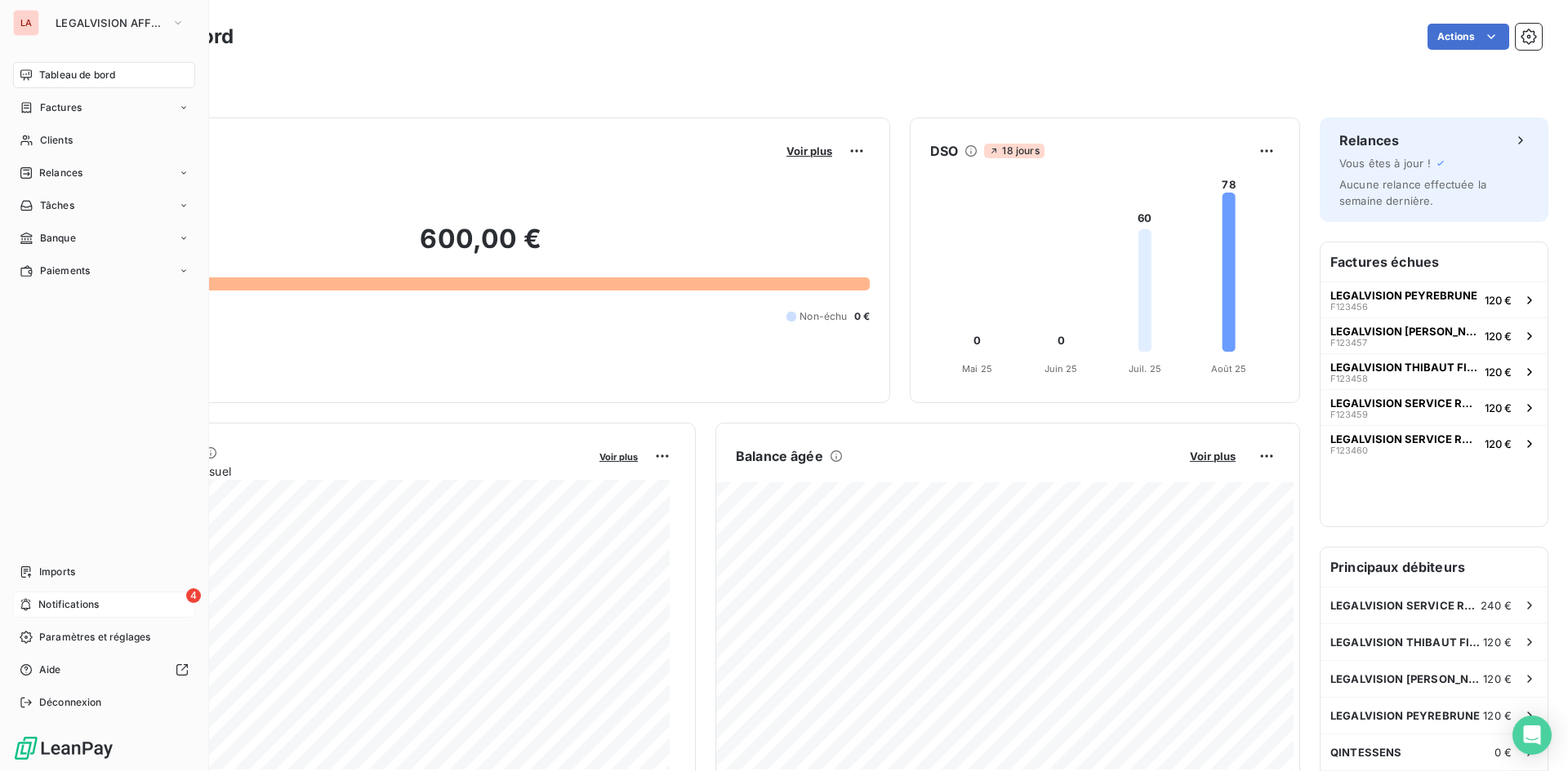
click at [83, 612] on span "Notifications" at bounding box center [68, 605] width 60 height 15
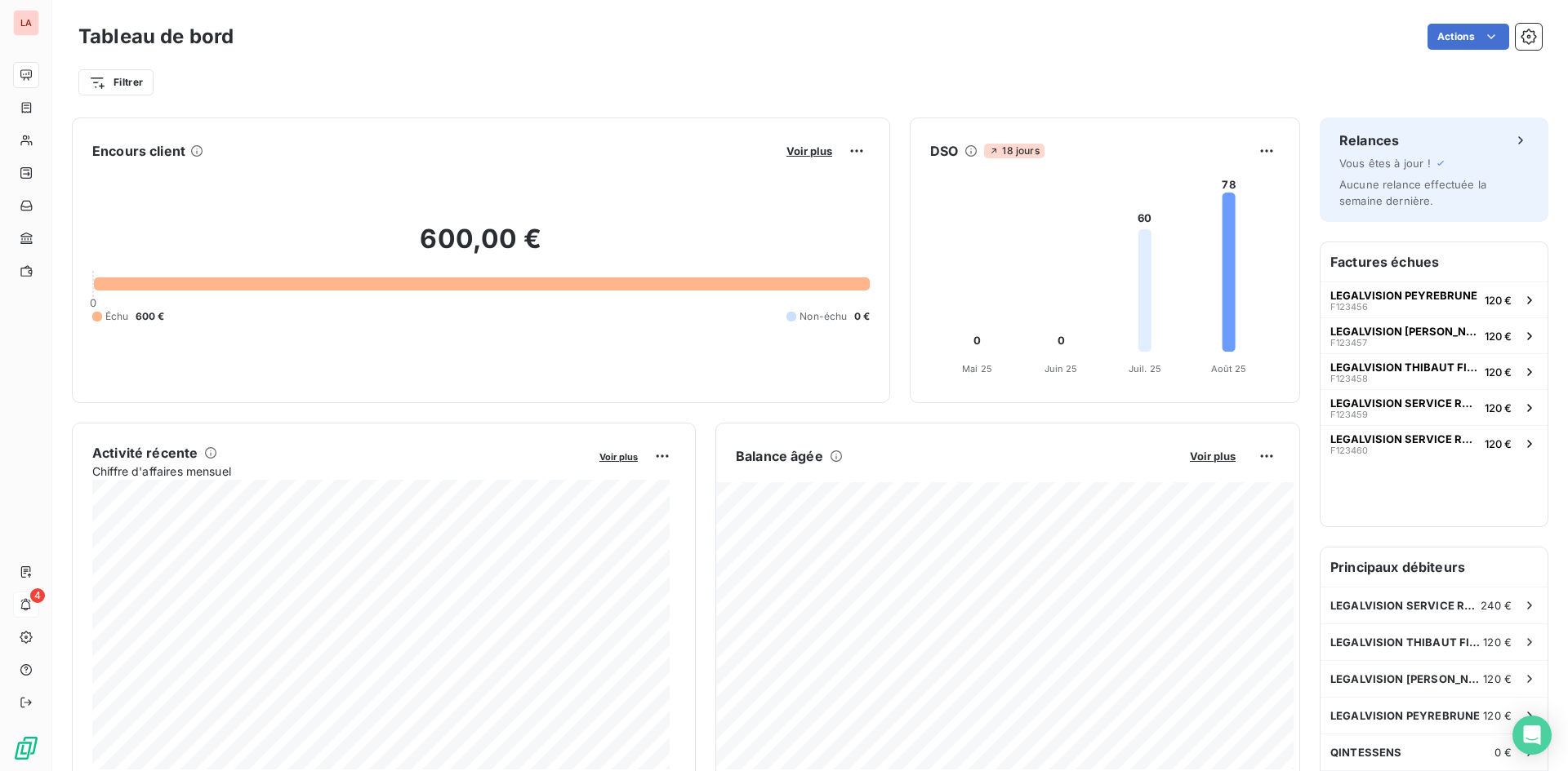
click at [716, 67] on div "Filtrer" at bounding box center [810, 82] width 1463 height 31
